Goal: Information Seeking & Learning: Find specific page/section

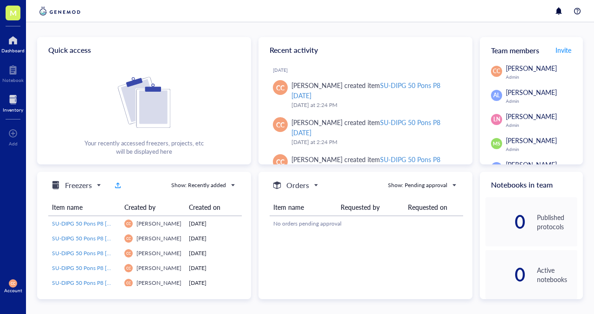
click at [6, 106] on div at bounding box center [13, 99] width 20 height 15
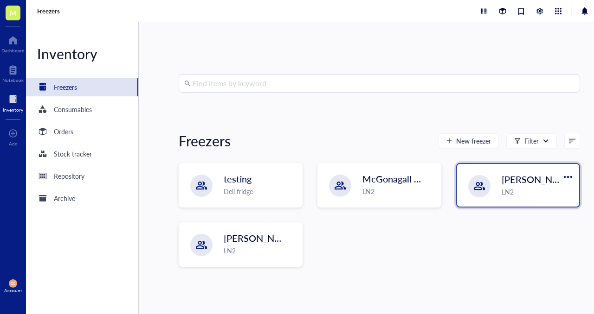
click at [506, 184] on span "[PERSON_NAME]-A" at bounding box center [543, 179] width 84 height 13
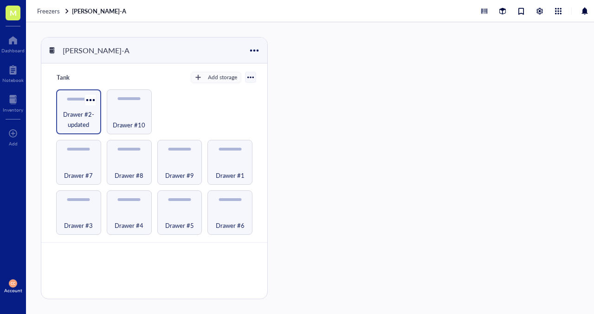
click at [89, 112] on span "Drawer #2-updated" at bounding box center [79, 119] width 36 height 20
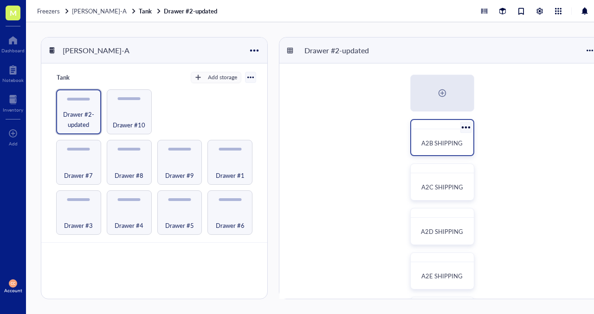
click at [428, 138] on div "A2B SHIPPING" at bounding box center [442, 143] width 55 height 20
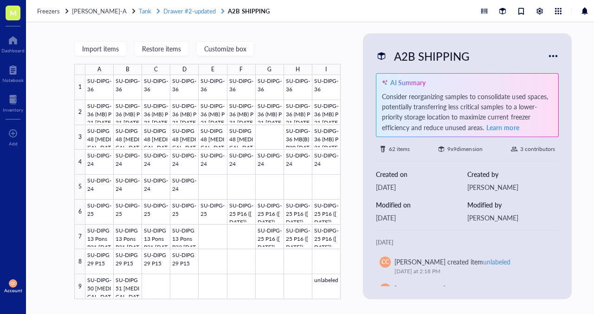
click at [189, 12] on span "Drawer #2-updated" at bounding box center [189, 10] width 52 height 9
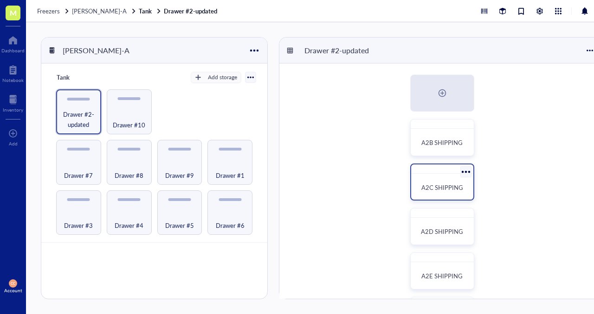
click at [433, 177] on div "A2C SHIPPING" at bounding box center [442, 182] width 64 height 37
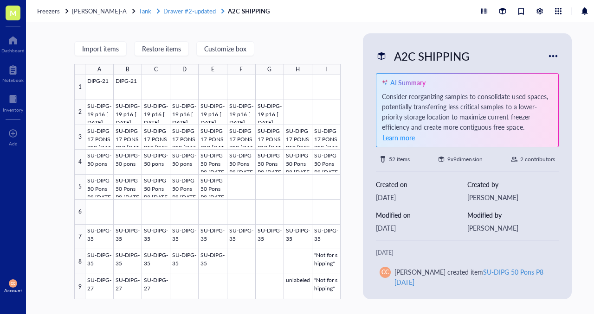
click at [186, 13] on span "Drawer #2-updated" at bounding box center [189, 10] width 52 height 9
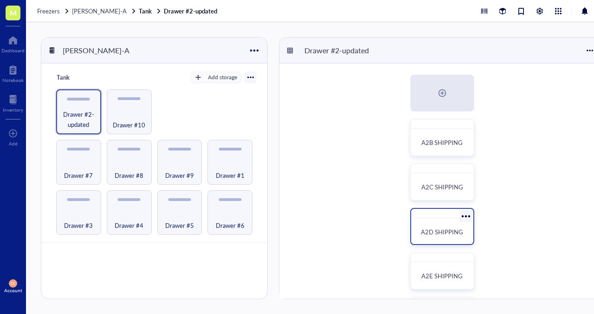
click at [447, 229] on span "A2D SHIPPING" at bounding box center [442, 232] width 42 height 9
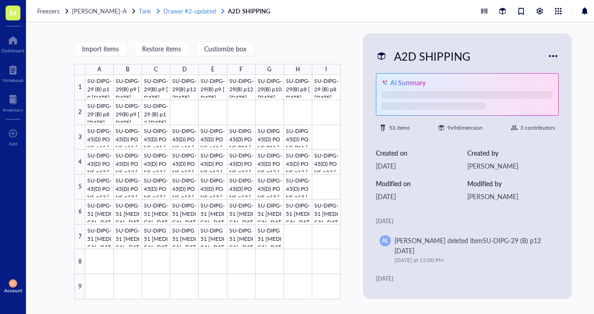
click at [194, 10] on span "Drawer #2-updated" at bounding box center [189, 10] width 52 height 9
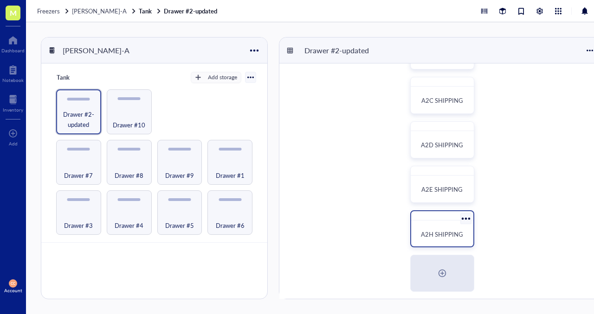
scroll to position [95, 0]
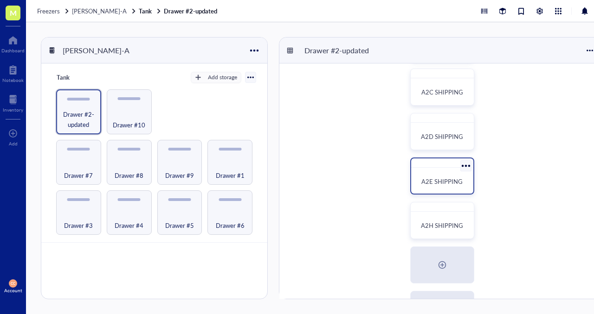
click at [434, 170] on div "A2E SHIPPING" at bounding box center [442, 176] width 64 height 37
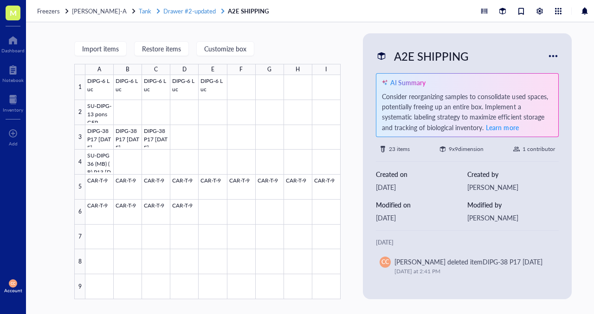
click at [189, 11] on span "Drawer #2-updated" at bounding box center [189, 10] width 52 height 9
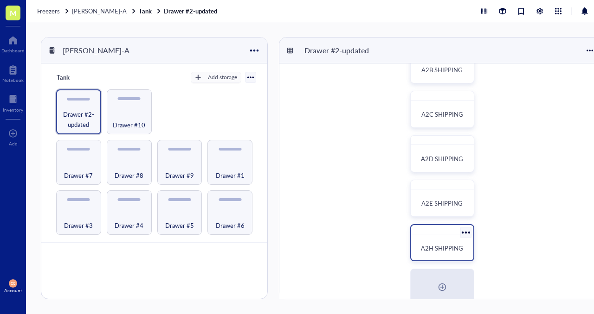
scroll to position [93, 0]
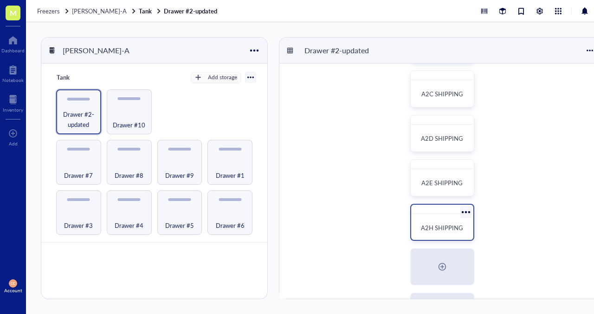
click at [430, 218] on div "A2H SHIPPING" at bounding box center [442, 228] width 55 height 20
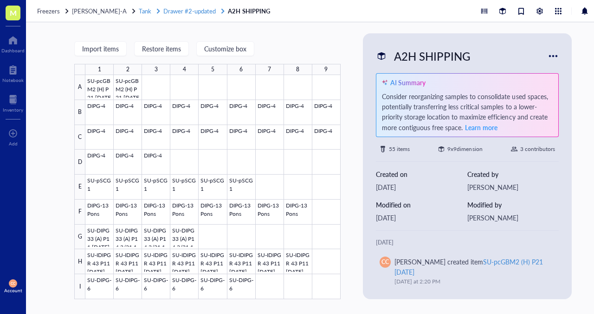
click at [189, 12] on span "Drawer #2-updated" at bounding box center [189, 10] width 52 height 9
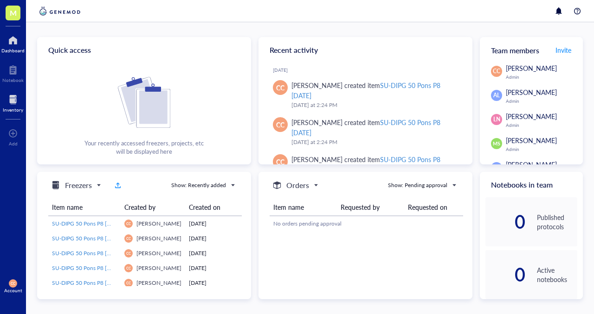
click at [6, 100] on div at bounding box center [13, 99] width 20 height 15
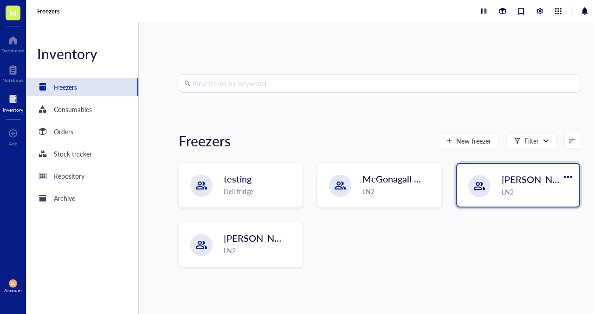
click at [489, 192] on div "[PERSON_NAME]-A LN2" at bounding box center [518, 185] width 122 height 43
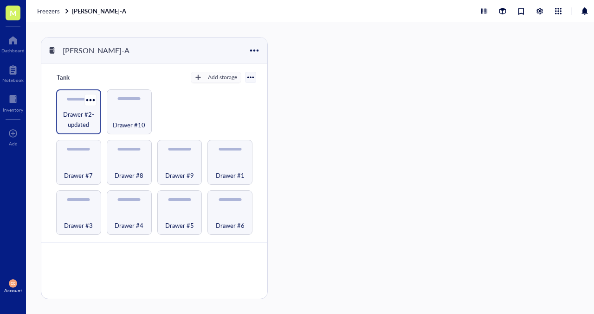
click at [68, 105] on div "Drawer #2-updated" at bounding box center [78, 112] width 45 height 45
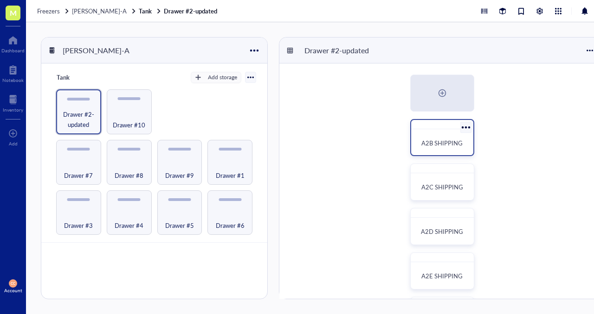
click at [438, 146] on span "A2B SHIPPING" at bounding box center [441, 143] width 41 height 9
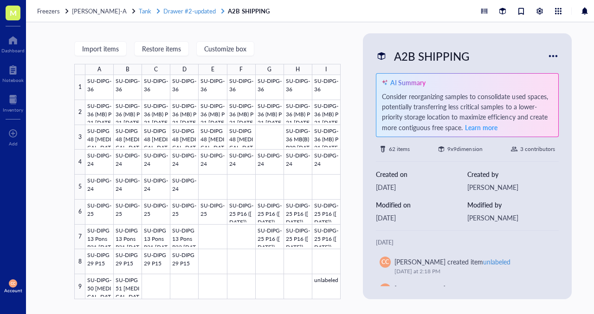
click at [184, 13] on span "Drawer #2-updated" at bounding box center [189, 10] width 52 height 9
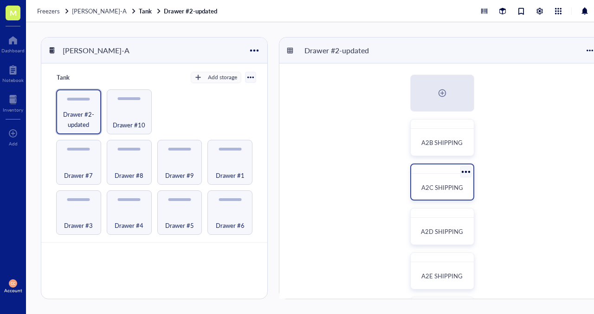
click at [430, 183] on div "A2C SHIPPING" at bounding box center [441, 187] width 47 height 9
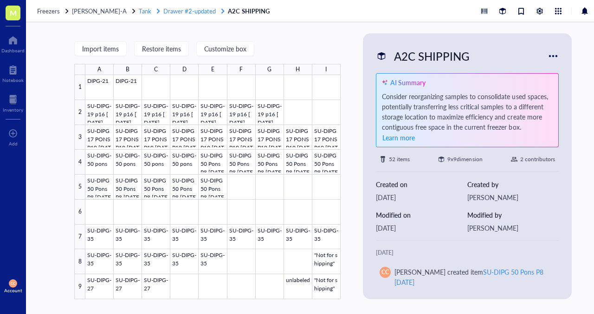
click at [190, 14] on span "Drawer #2-updated" at bounding box center [189, 10] width 52 height 9
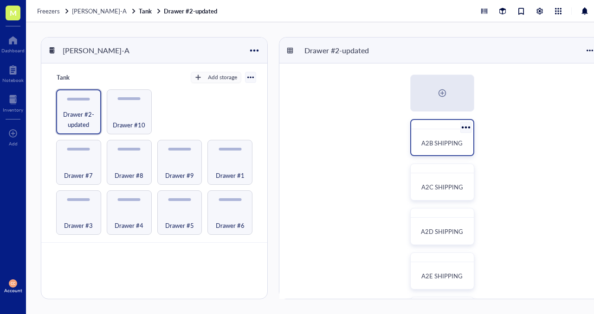
click at [444, 131] on div "A2B SHIPPING" at bounding box center [442, 137] width 64 height 37
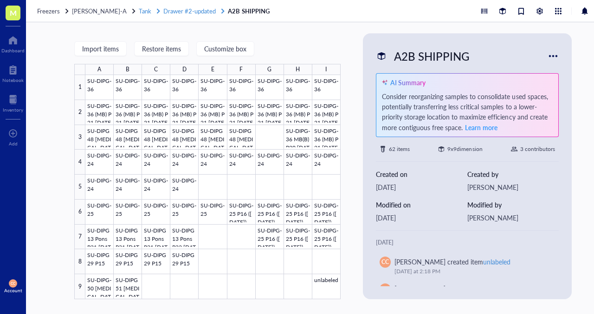
click at [178, 8] on span "Drawer #2-updated" at bounding box center [189, 10] width 52 height 9
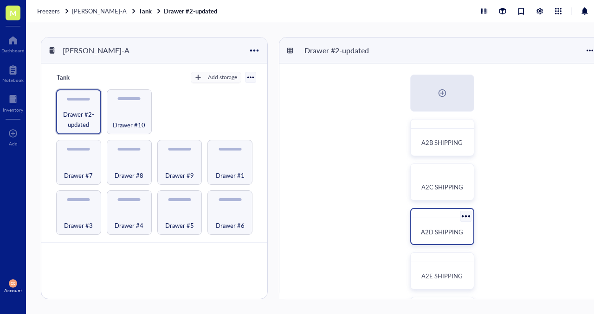
click at [445, 235] on span "A2D SHIPPING" at bounding box center [442, 232] width 42 height 9
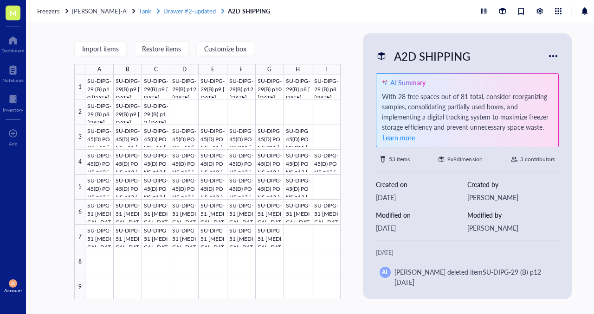
click at [178, 10] on span "Drawer #2-updated" at bounding box center [189, 10] width 52 height 9
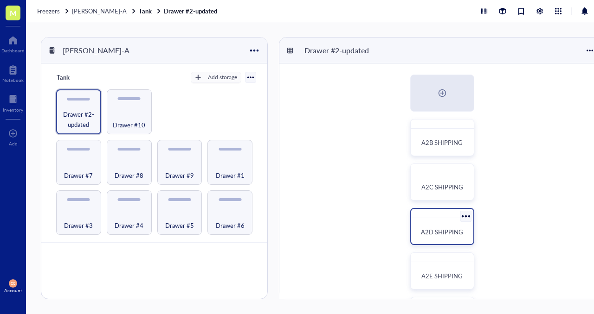
click at [434, 232] on span "A2D SHIPPING" at bounding box center [442, 232] width 42 height 9
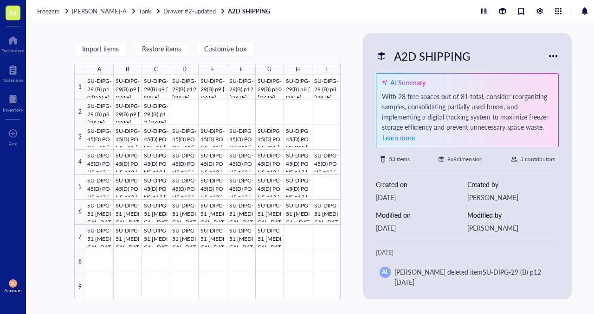
click at [181, 15] on div "Freezers [PERSON_NAME]-A Tank Drawer #2-updated A2D SHIPPING" at bounding box center [323, 11] width 594 height 22
click at [186, 12] on span "Drawer #2-updated" at bounding box center [189, 10] width 52 height 9
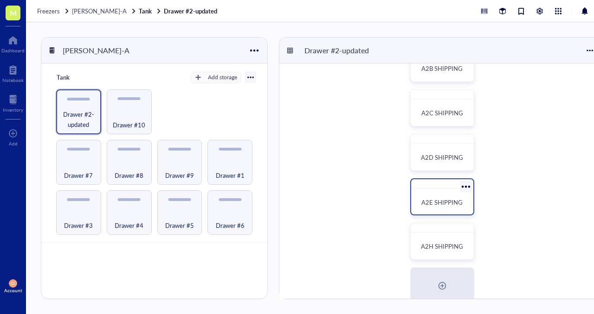
scroll to position [88, 0]
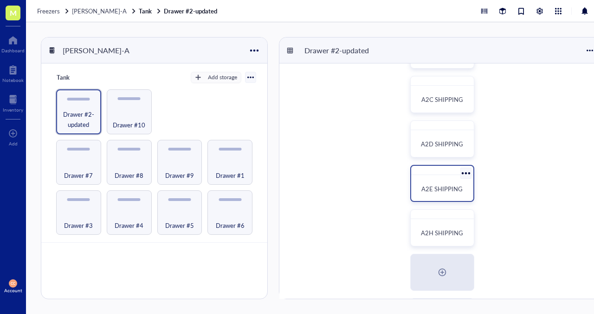
click at [438, 191] on span "A2E SHIPPING" at bounding box center [441, 189] width 41 height 9
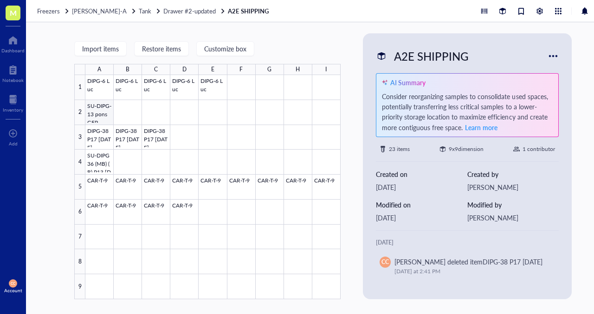
click at [96, 114] on div at bounding box center [212, 187] width 255 height 224
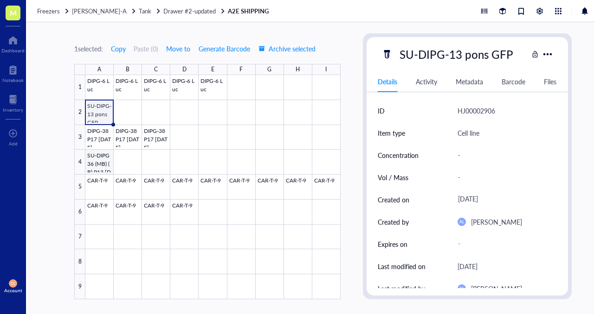
click at [97, 166] on div at bounding box center [212, 187] width 255 height 224
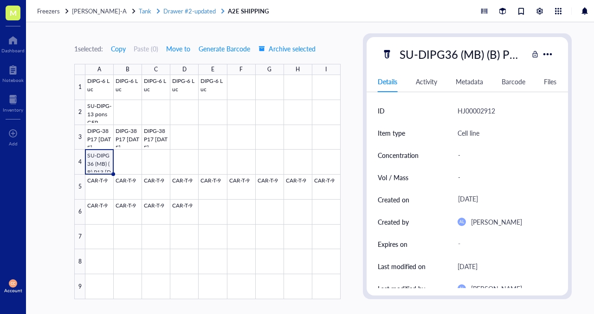
click at [179, 11] on span "Drawer #2-updated" at bounding box center [189, 10] width 52 height 9
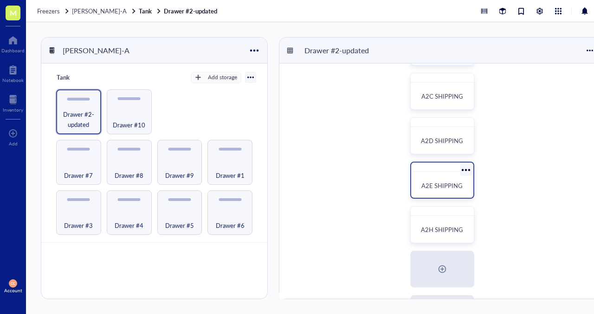
scroll to position [98, 0]
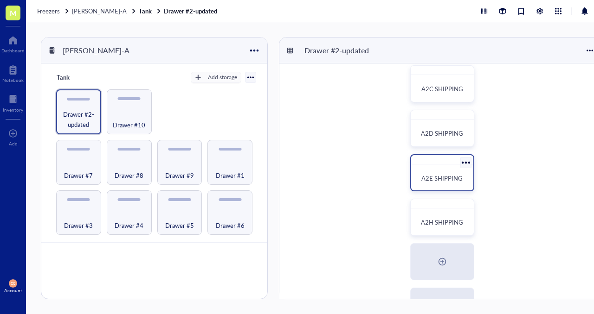
click at [442, 159] on div at bounding box center [442, 159] width 62 height 9
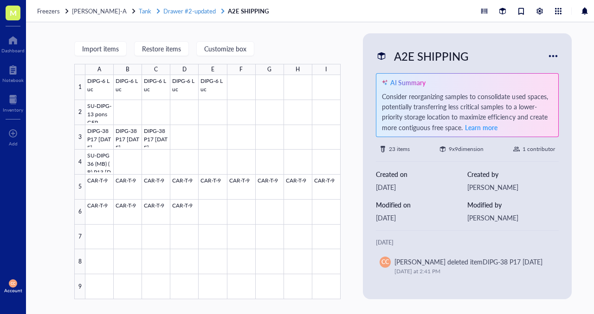
click at [173, 10] on span "Drawer #2-updated" at bounding box center [189, 10] width 52 height 9
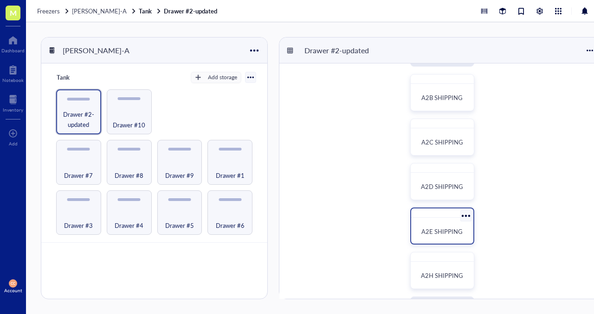
scroll to position [51, 0]
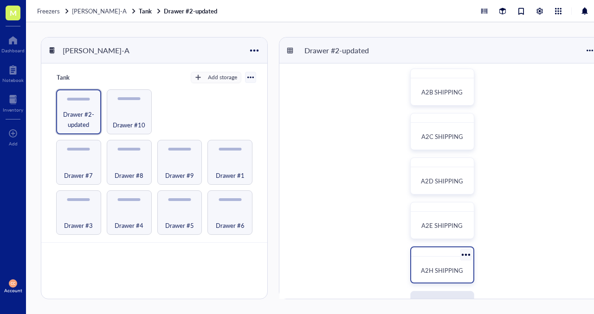
click at [438, 263] on div "A2H SHIPPING" at bounding box center [442, 271] width 55 height 20
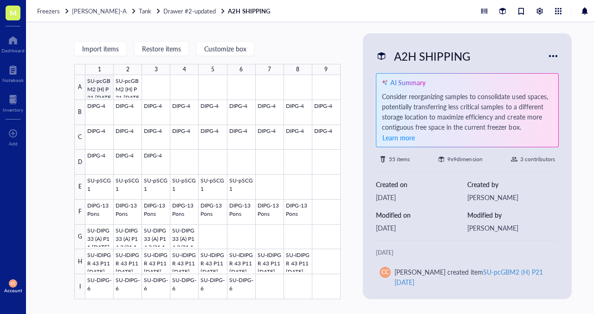
click at [94, 94] on div at bounding box center [212, 187] width 255 height 224
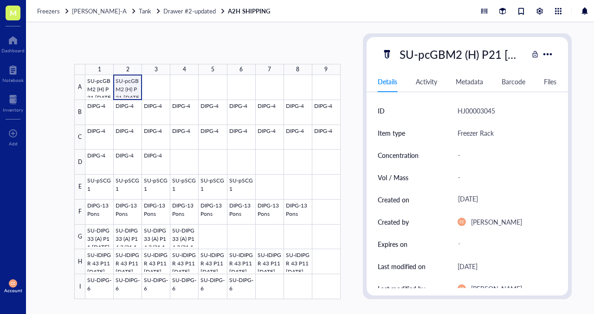
click at [124, 95] on div at bounding box center [212, 187] width 255 height 224
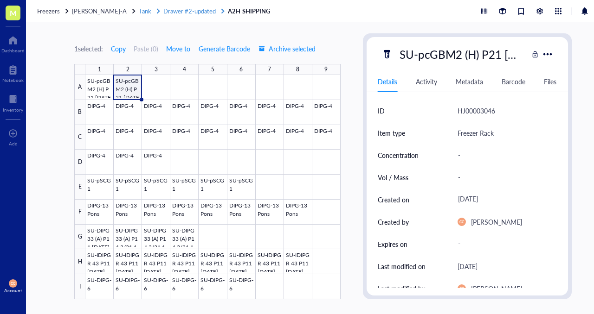
click at [173, 13] on span "Drawer #2-updated" at bounding box center [189, 10] width 52 height 9
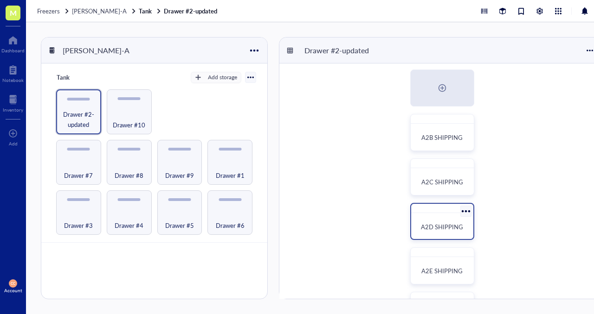
scroll to position [4, 0]
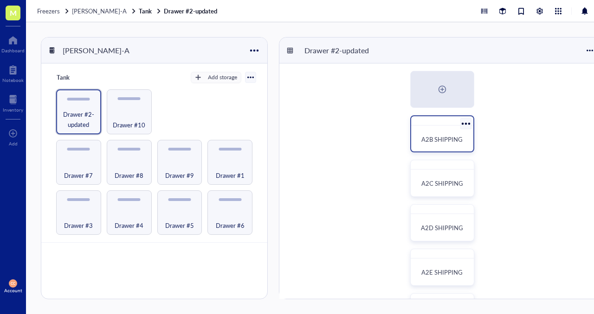
click at [438, 145] on div "A2B SHIPPING" at bounding box center [442, 139] width 55 height 20
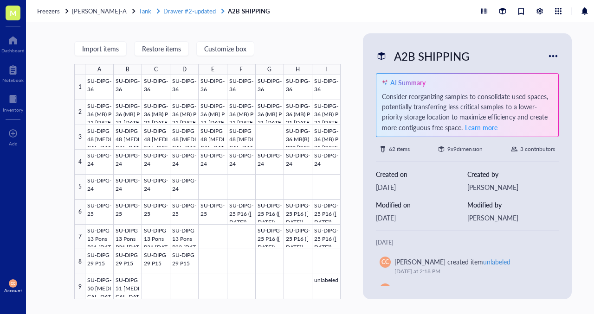
click at [179, 11] on span "Drawer #2-updated" at bounding box center [189, 10] width 52 height 9
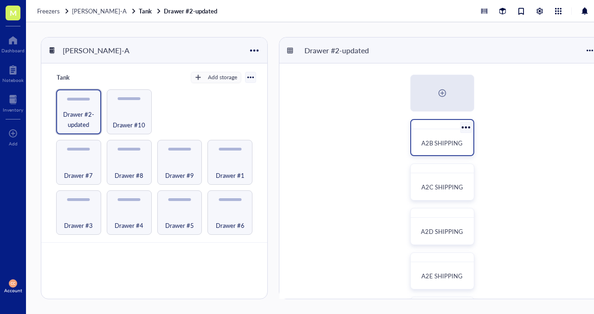
click at [445, 141] on span "A2B SHIPPING" at bounding box center [441, 143] width 41 height 9
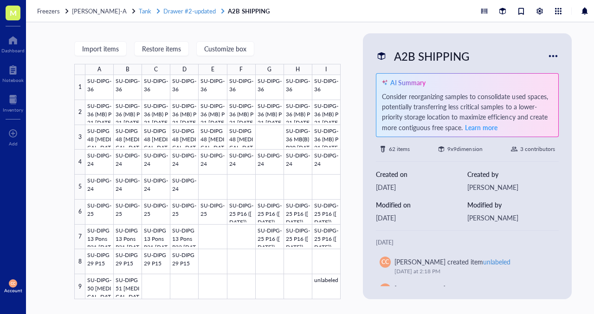
click at [169, 13] on span "Drawer #2-updated" at bounding box center [189, 10] width 52 height 9
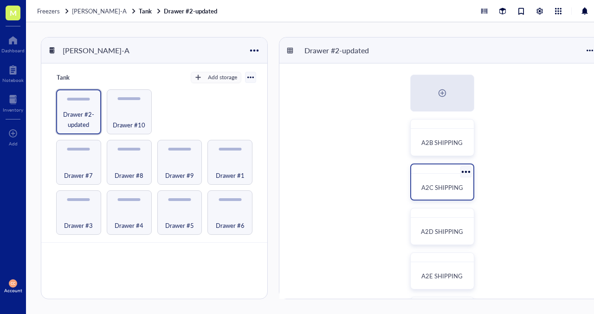
click at [440, 191] on span "A2C SHIPPING" at bounding box center [442, 187] width 42 height 9
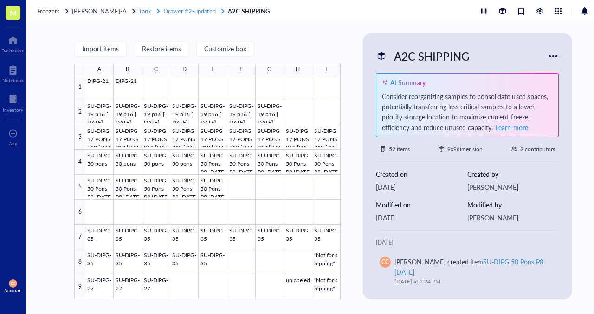
click at [177, 13] on span "Drawer #2-updated" at bounding box center [189, 10] width 52 height 9
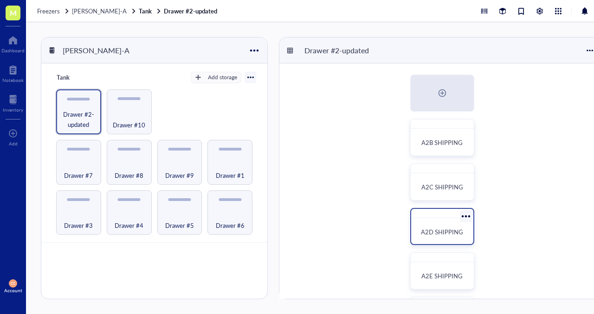
click at [441, 237] on div "A2D SHIPPING" at bounding box center [442, 232] width 55 height 20
